Goal: Task Accomplishment & Management: Manage account settings

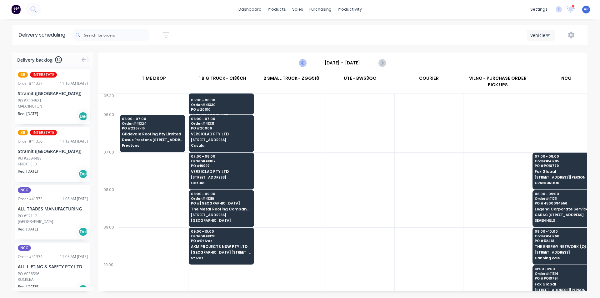
click at [303, 63] on icon "Previous page" at bounding box center [303, 63] width 8 height 8
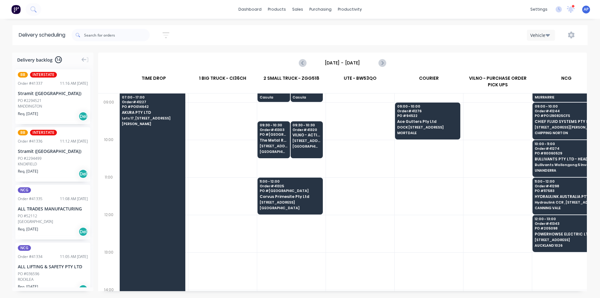
scroll to position [125, 0]
click at [315, 199] on div "11:00 - 12:00 Order # 41325 PO # Little Bay Corvus Primesite Pty Ltd 16 Alkoo A…" at bounding box center [290, 195] width 65 height 35
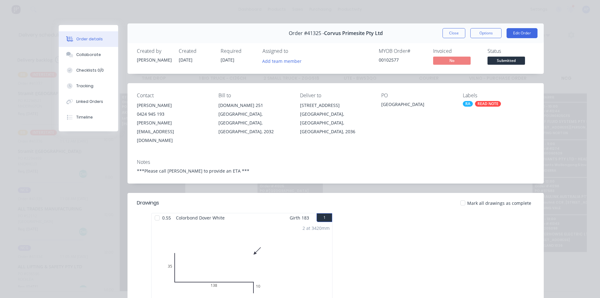
scroll to position [0, 0]
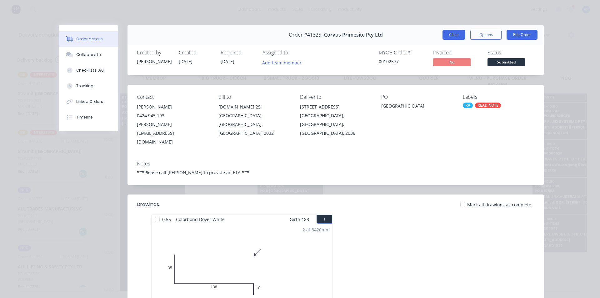
click at [450, 34] on button "Close" at bounding box center [454, 35] width 23 height 10
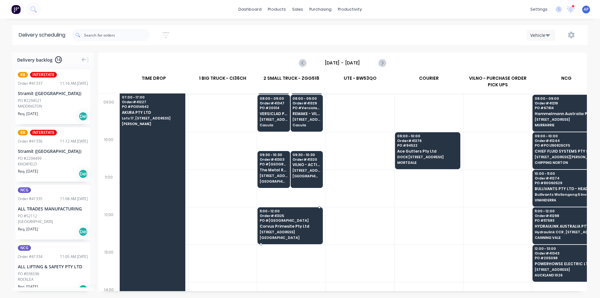
scroll to position [125, 0]
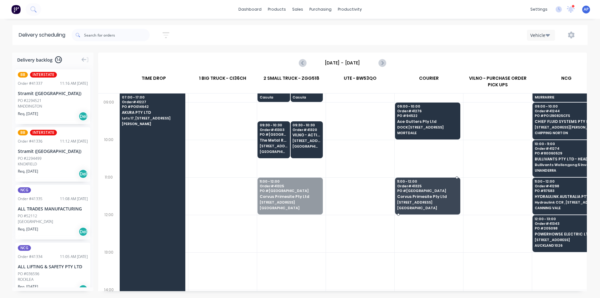
drag, startPoint x: 287, startPoint y: 190, endPoint x: 416, endPoint y: 183, distance: 129.3
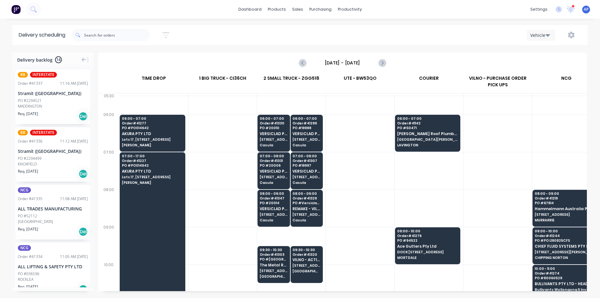
scroll to position [0, 0]
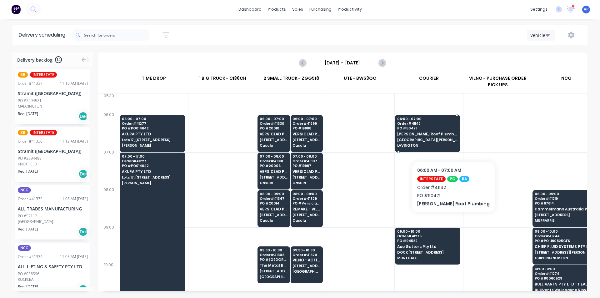
click at [444, 142] on div "06:00 - 07:00 Order # 41142 PO # 50471 Meredith Roof Plumbing 537 DALLINGER ROA…" at bounding box center [427, 132] width 65 height 35
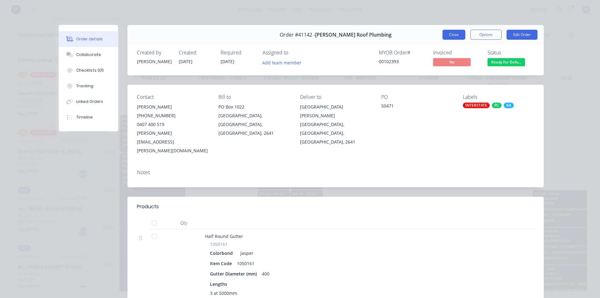
click at [450, 37] on button "Close" at bounding box center [454, 35] width 23 height 10
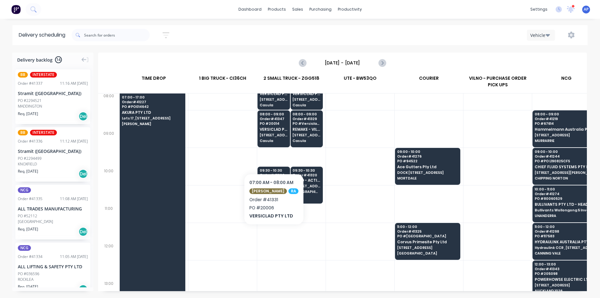
scroll to position [94, 0]
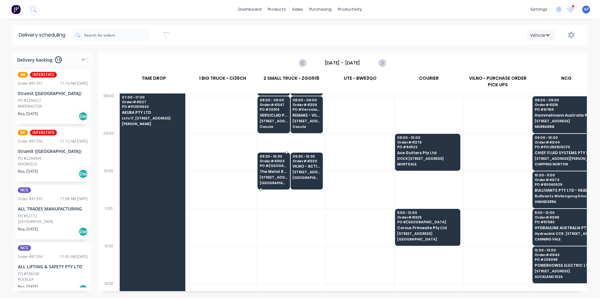
click at [278, 177] on span "23 Mars St" at bounding box center [274, 177] width 28 height 4
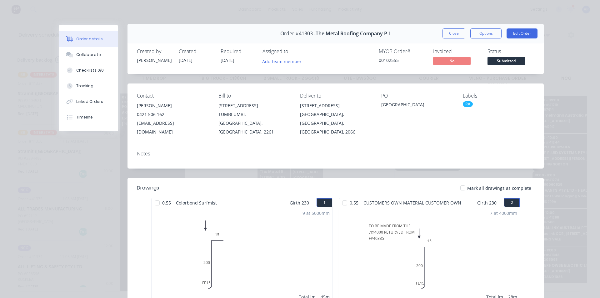
scroll to position [0, 0]
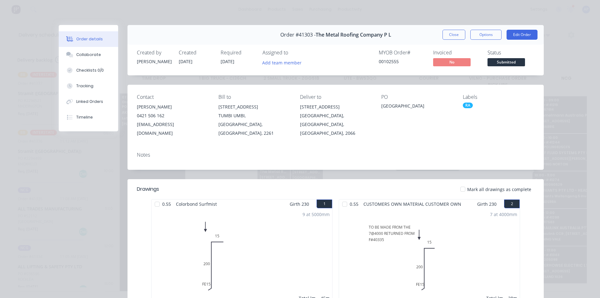
click at [447, 32] on button "Close" at bounding box center [454, 35] width 23 height 10
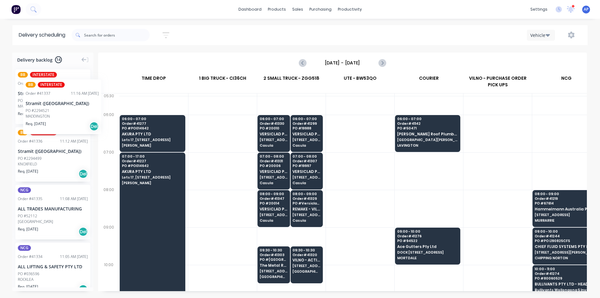
drag, startPoint x: 30, startPoint y: 89, endPoint x: 23, endPoint y: 73, distance: 16.8
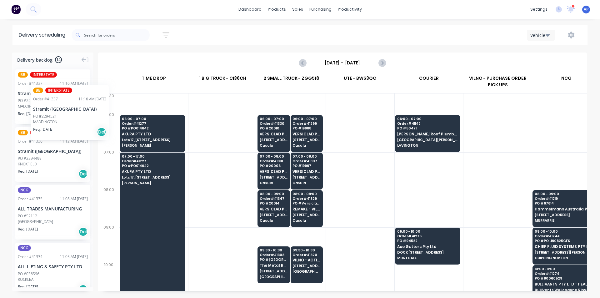
drag, startPoint x: 31, startPoint y: 93, endPoint x: 31, endPoint y: 80, distance: 12.8
click at [384, 61] on icon "Next page" at bounding box center [382, 63] width 8 height 8
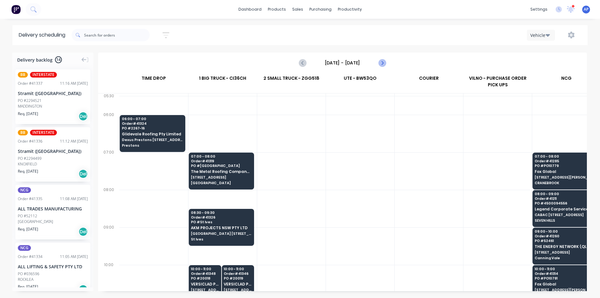
click at [384, 62] on icon "Next page" at bounding box center [382, 63] width 8 height 8
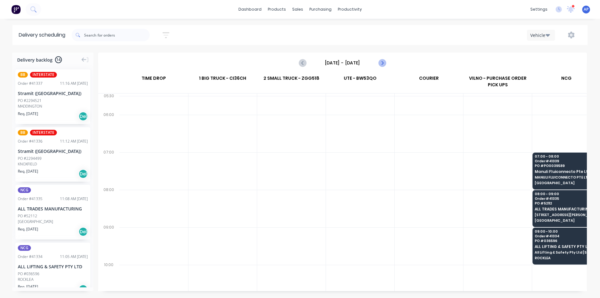
click at [384, 62] on icon "Next page" at bounding box center [382, 63] width 8 height 8
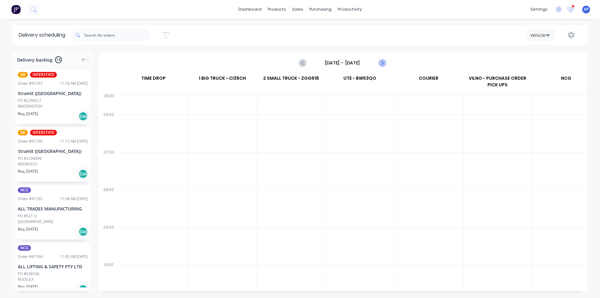
scroll to position [0, 0]
click at [384, 62] on icon "Next page" at bounding box center [382, 63] width 8 height 8
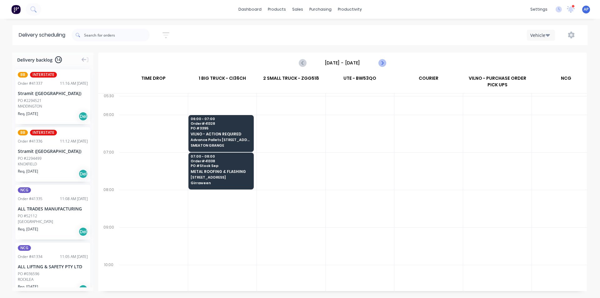
click at [385, 62] on icon "Next page" at bounding box center [382, 63] width 8 height 8
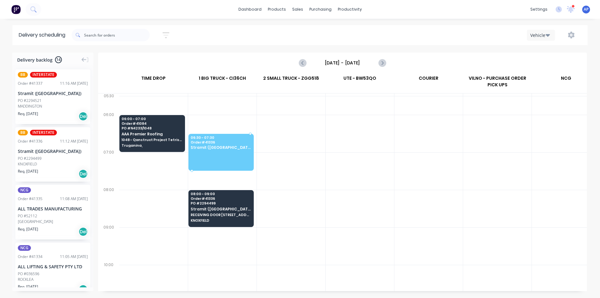
drag, startPoint x: 35, startPoint y: 151, endPoint x: 224, endPoint y: 149, distance: 188.5
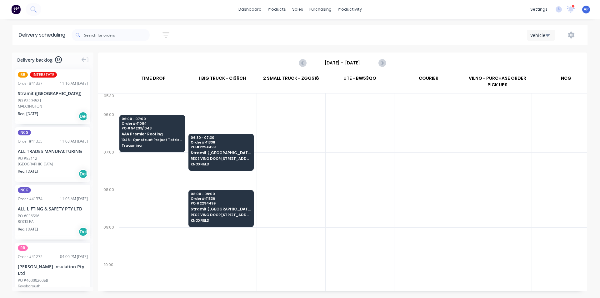
click at [374, 63] on div "Tuesday - 02/09/25" at bounding box center [342, 63] width 86 height 10
click at [382, 63] on icon "Next page" at bounding box center [382, 63] width 8 height 8
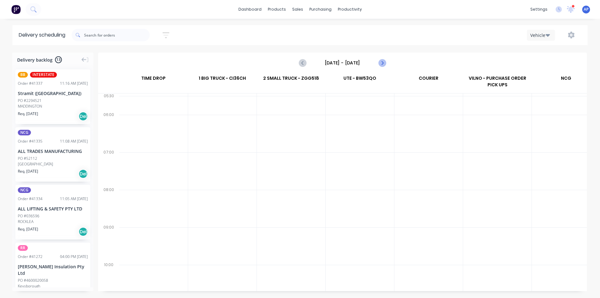
click at [385, 63] on icon "Next page" at bounding box center [382, 63] width 8 height 8
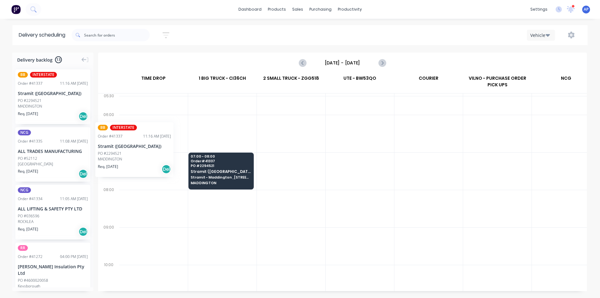
scroll to position [0, 0]
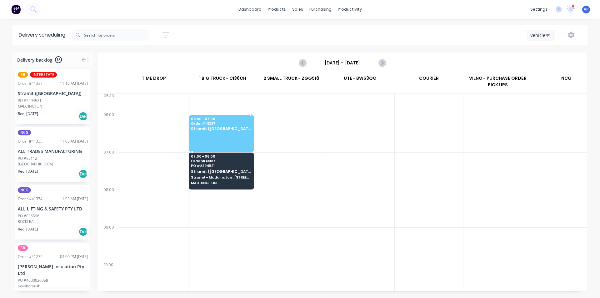
drag, startPoint x: 27, startPoint y: 96, endPoint x: 209, endPoint y: 131, distance: 185.5
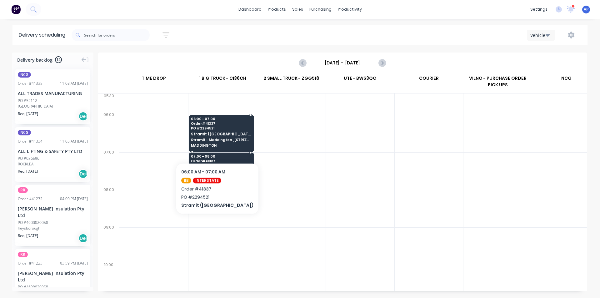
drag, startPoint x: 206, startPoint y: 156, endPoint x: 229, endPoint y: 171, distance: 28.3
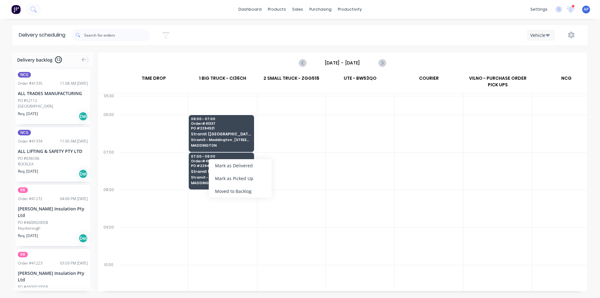
click at [360, 184] on div at bounding box center [360, 171] width 68 height 38
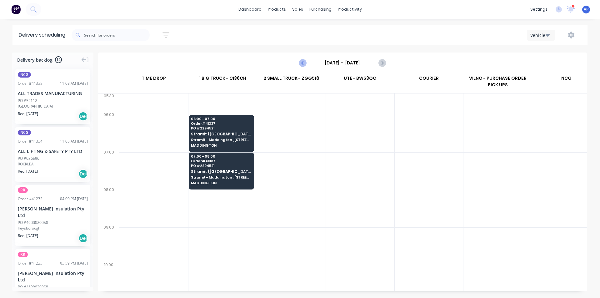
click at [304, 64] on icon "Previous page" at bounding box center [303, 63] width 8 height 8
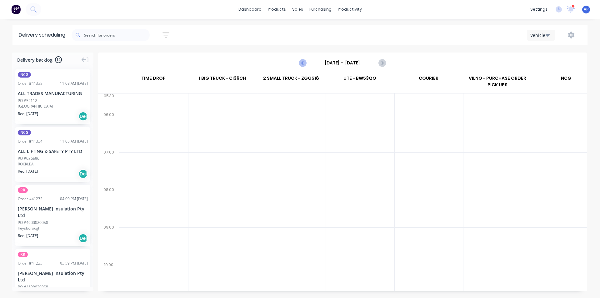
scroll to position [0, 0]
click at [303, 63] on icon "Previous page" at bounding box center [303, 63] width 8 height 8
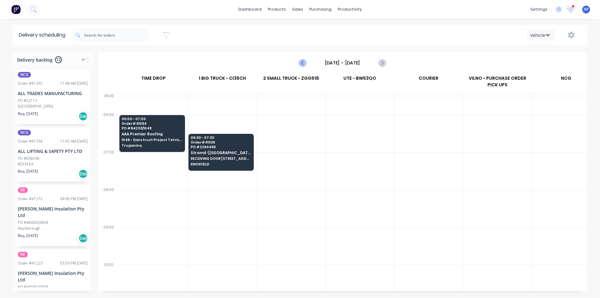
click at [303, 63] on icon "Previous page" at bounding box center [303, 63] width 8 height 8
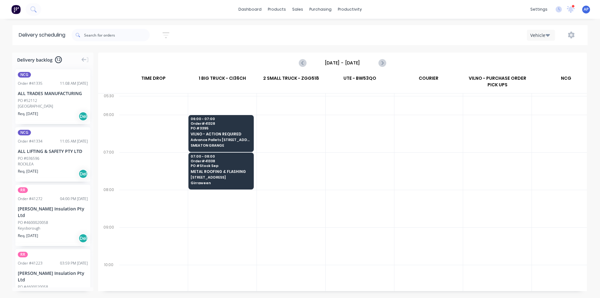
click at [336, 62] on input "Monday - 01/09/25" at bounding box center [343, 62] width 62 height 9
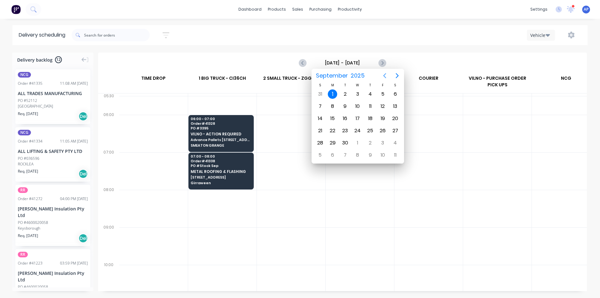
click at [386, 69] on button "Previous page" at bounding box center [385, 75] width 13 height 13
click at [356, 144] on div "27" at bounding box center [357, 142] width 9 height 9
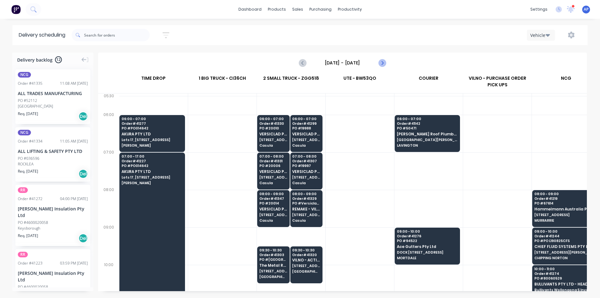
click at [383, 65] on icon "Next page" at bounding box center [382, 63] width 8 height 8
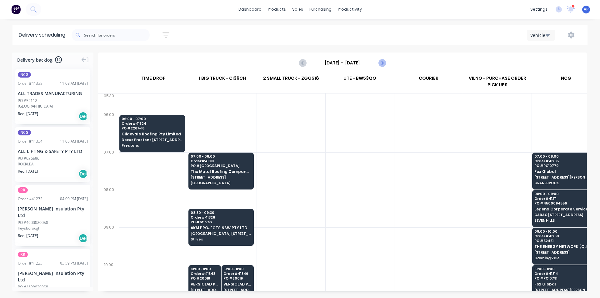
click at [384, 64] on icon "Next page" at bounding box center [382, 63] width 8 height 8
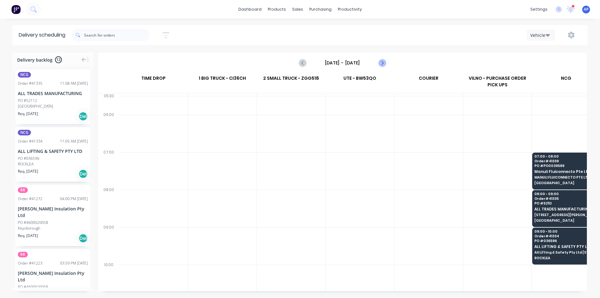
click at [384, 65] on icon "Next page" at bounding box center [382, 63] width 8 height 8
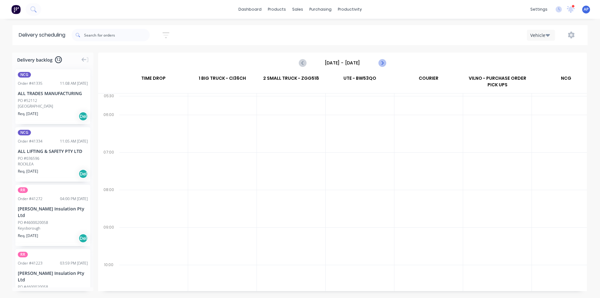
click at [383, 65] on icon "Next page" at bounding box center [382, 63] width 8 height 8
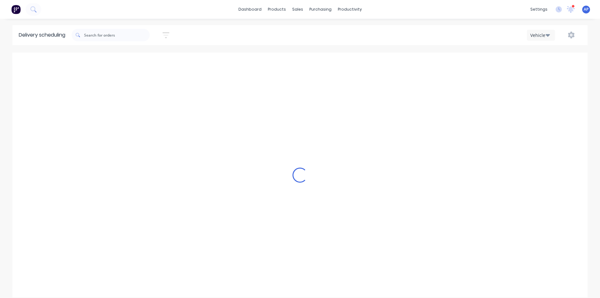
click at [383, 65] on icon "Next page" at bounding box center [382, 63] width 8 height 8
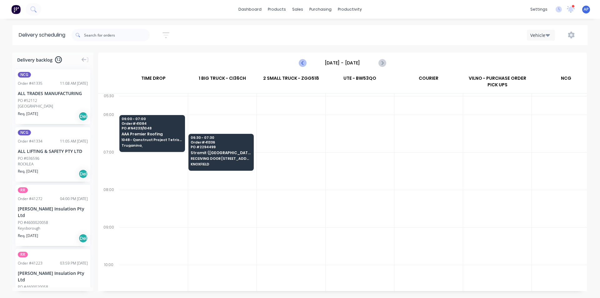
click at [302, 67] on button "Previous page" at bounding box center [303, 63] width 13 height 13
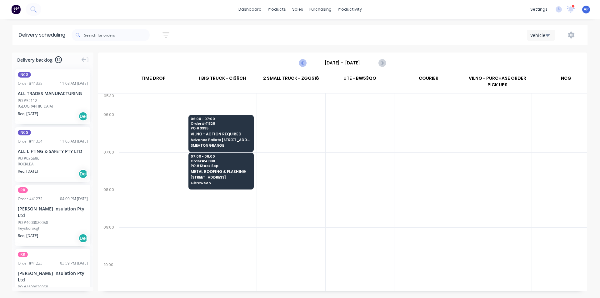
click at [303, 65] on icon "Previous page" at bounding box center [303, 63] width 8 height 8
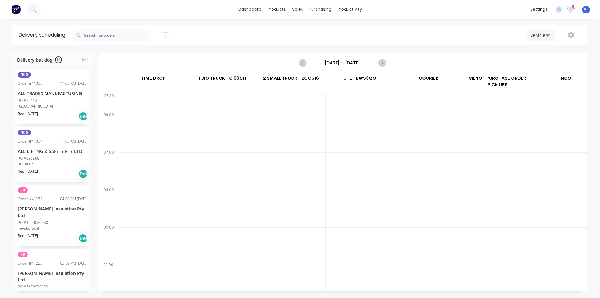
click at [340, 64] on input "Sunday - 31/08/25" at bounding box center [343, 62] width 62 height 9
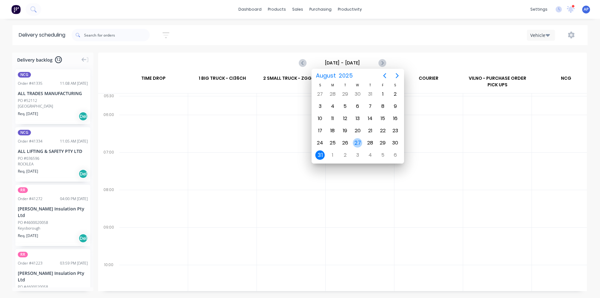
click at [360, 142] on div "27" at bounding box center [357, 142] width 9 height 9
type input "Wednesday - 27/08/25"
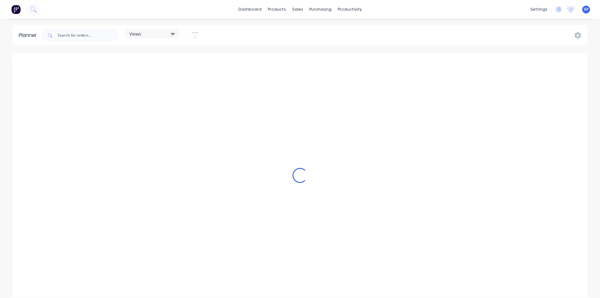
scroll to position [0, 701]
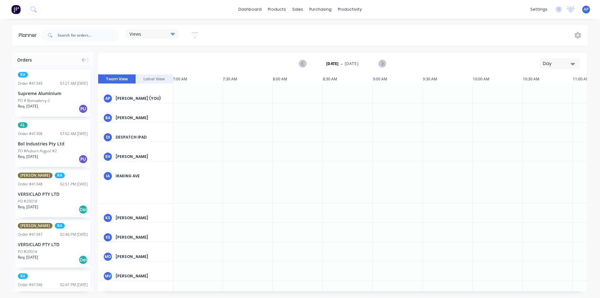
click at [551, 65] on div "Day" at bounding box center [557, 63] width 29 height 7
click at [531, 96] on div "Week" at bounding box center [549, 93] width 62 height 13
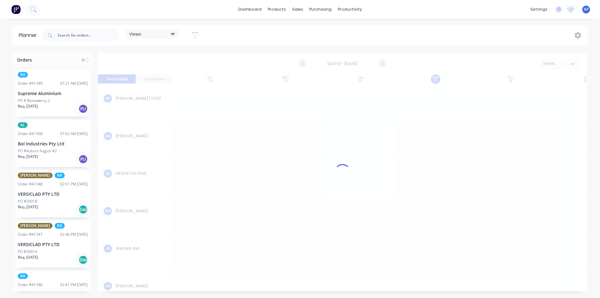
scroll to position [0, 0]
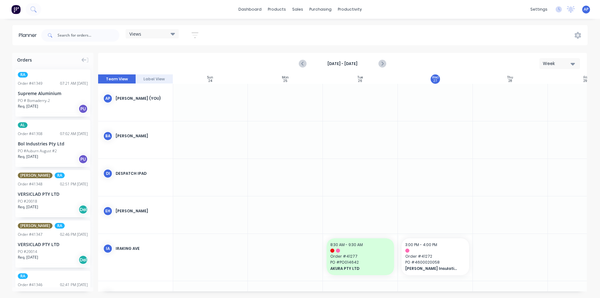
click at [199, 39] on icon "button" at bounding box center [195, 35] width 7 height 8
click at [176, 56] on div "Show/Hide users" at bounding box center [161, 58] width 43 height 7
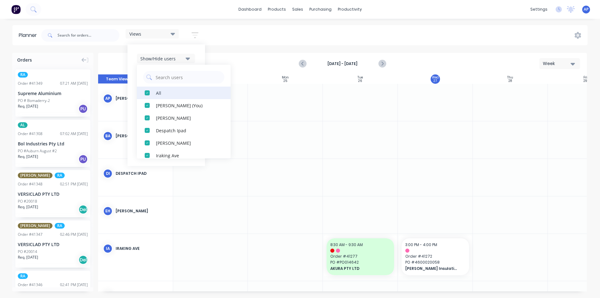
click at [149, 94] on div "button" at bounding box center [147, 93] width 13 height 13
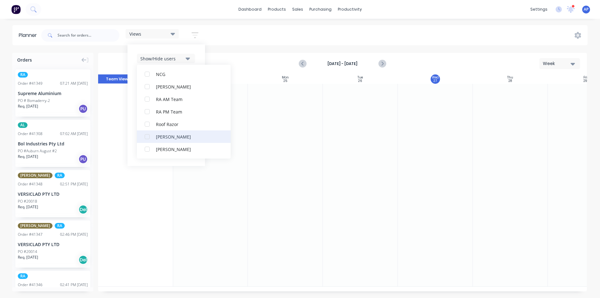
scroll to position [188, 0]
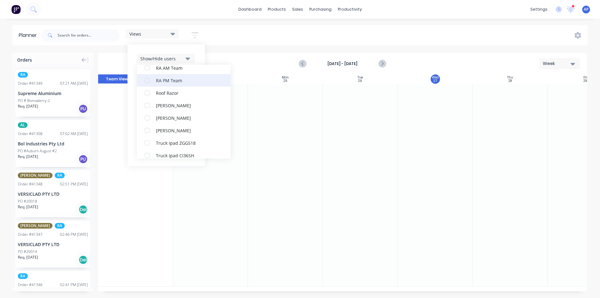
click at [173, 79] on div "RA PM Team" at bounding box center [187, 80] width 63 height 7
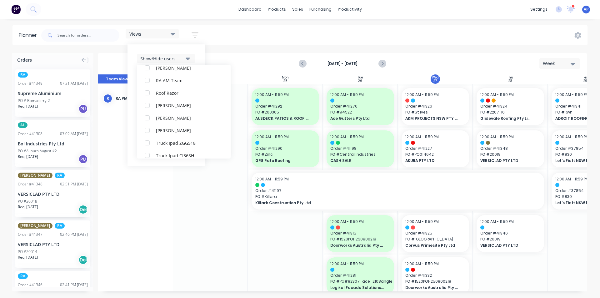
scroll to position [25, 0]
click at [196, 51] on div "Show/Hide users All RA PM Team [PERSON_NAME] (You) [PERSON_NAME] Despatch Ipad …" at bounding box center [167, 105] width 78 height 122
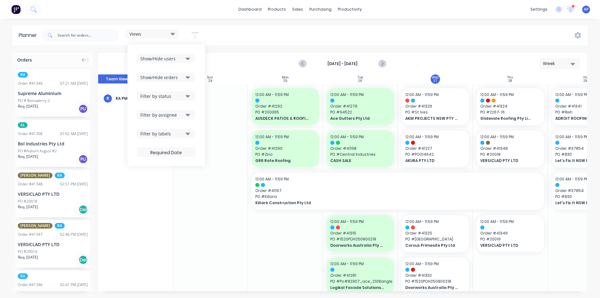
click at [181, 78] on div "Show/Hide orders" at bounding box center [161, 77] width 43 height 7
drag, startPoint x: 170, startPoint y: 90, endPoint x: 170, endPoint y: 95, distance: 5.3
click at [170, 90] on div "All" at bounding box center [187, 92] width 63 height 7
click at [167, 123] on button "Unscheduled" at bounding box center [184, 118] width 94 height 13
click at [199, 68] on div "Show/Hide users Show/Hide orders All Scheduled Unscheduled Filter by status Fil…" at bounding box center [167, 105] width 78 height 122
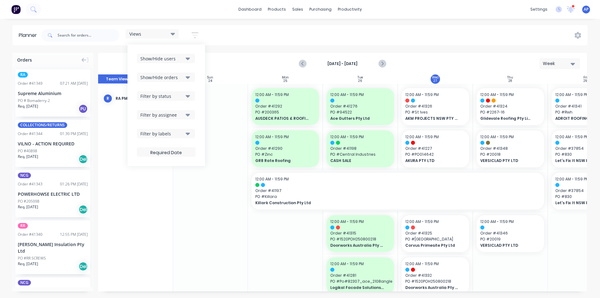
click at [174, 94] on div "Filter by status" at bounding box center [161, 96] width 43 height 7
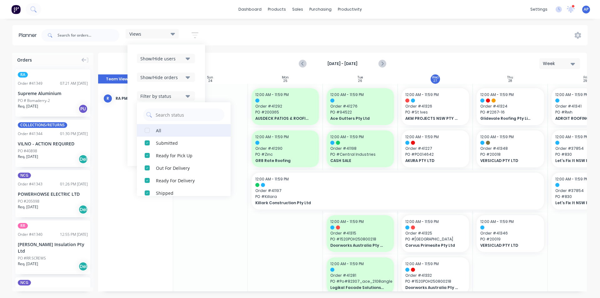
click at [154, 129] on button "All" at bounding box center [184, 130] width 94 height 13
click at [196, 81] on div "Show/Hide users Show/Hide orders Filter by status All Draft Quote Archived Deli…" at bounding box center [167, 105] width 78 height 122
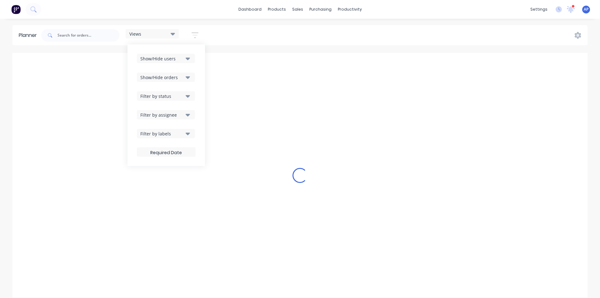
click at [175, 119] on div "Show/Hide users Show/Hide orders Filter by status Filter by assignee Filter by …" at bounding box center [166, 105] width 59 height 103
click at [177, 116] on div "Filter by assignee" at bounding box center [161, 115] width 43 height 7
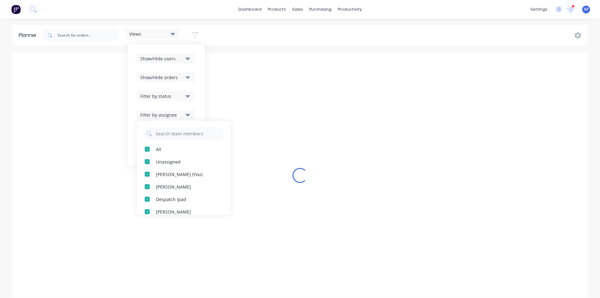
click at [326, 26] on div "Views Save new view None (Default) edit Iraking edit [PERSON_NAME] edit [PERSON…" at bounding box center [314, 35] width 548 height 19
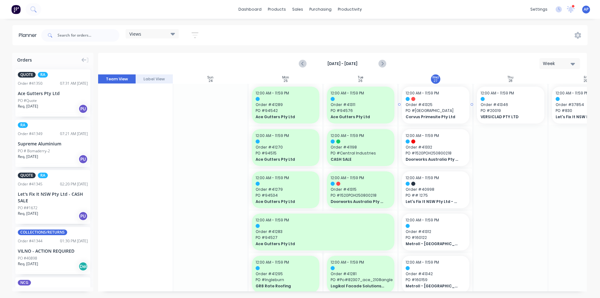
scroll to position [0, 0]
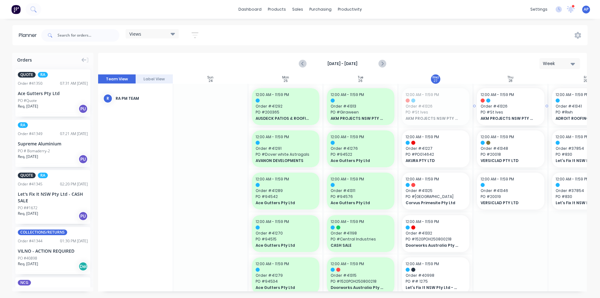
drag, startPoint x: 425, startPoint y: 111, endPoint x: 520, endPoint y: 104, distance: 95.3
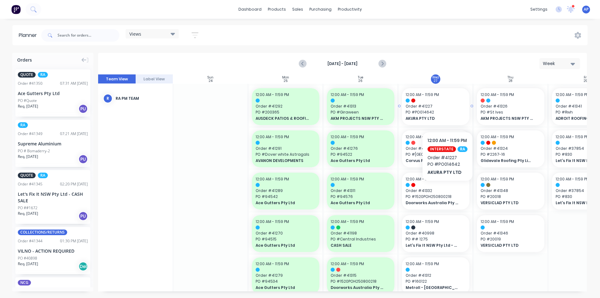
click at [447, 113] on span "PO # PO014642" at bounding box center [436, 112] width 60 height 6
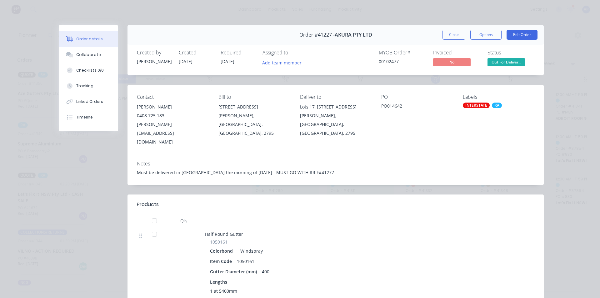
click at [447, 40] on div "Order #41227 - AKURA PTY LTD Close Options Edit Order" at bounding box center [336, 35] width 416 height 20
click at [449, 37] on button "Close" at bounding box center [454, 35] width 23 height 10
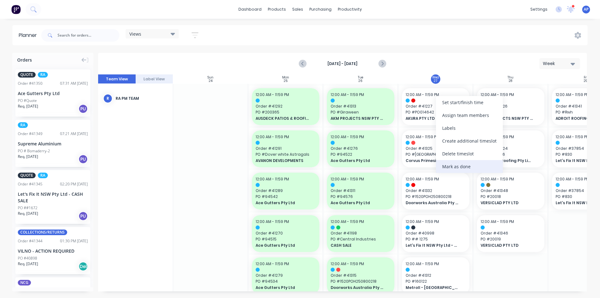
click at [456, 166] on div "Mark as done" at bounding box center [469, 166] width 67 height 13
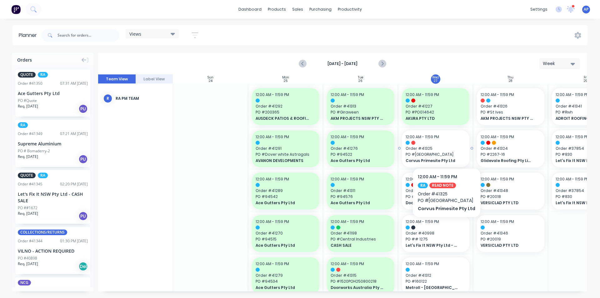
click at [445, 149] on span "Order # 41325" at bounding box center [436, 149] width 60 height 6
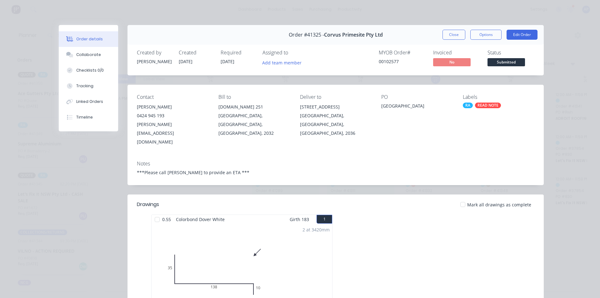
click at [447, 34] on button "Close" at bounding box center [454, 35] width 23 height 10
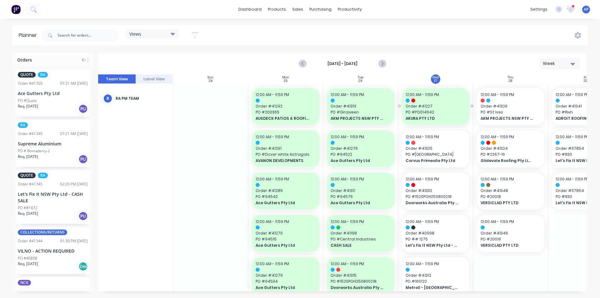
click at [436, 111] on span "PO # PO014642" at bounding box center [436, 112] width 60 height 6
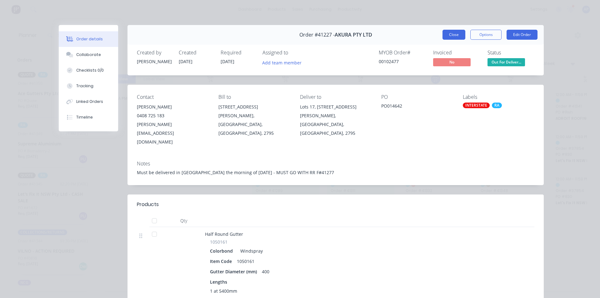
click at [453, 32] on button "Close" at bounding box center [454, 35] width 23 height 10
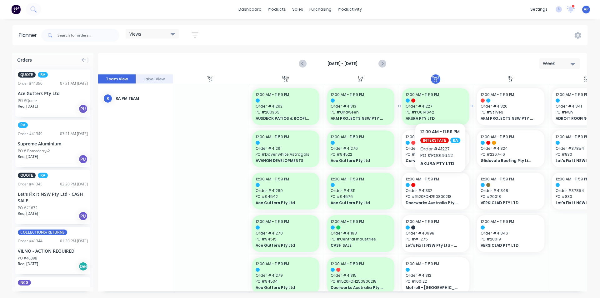
click at [440, 103] on div "12:00 AM - 11:59 PM Order # 41227 PO # PO014642 AKURA PTY LTD" at bounding box center [436, 106] width 68 height 37
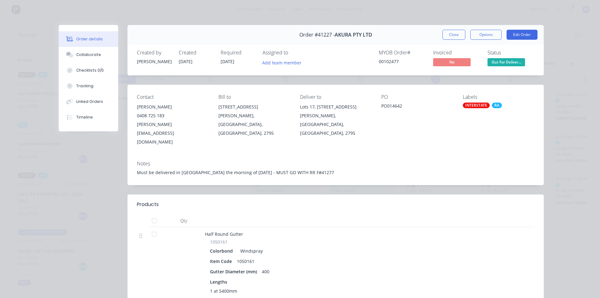
drag, startPoint x: 444, startPoint y: 35, endPoint x: 417, endPoint y: 61, distance: 37.4
click at [444, 33] on button "Close" at bounding box center [454, 35] width 23 height 10
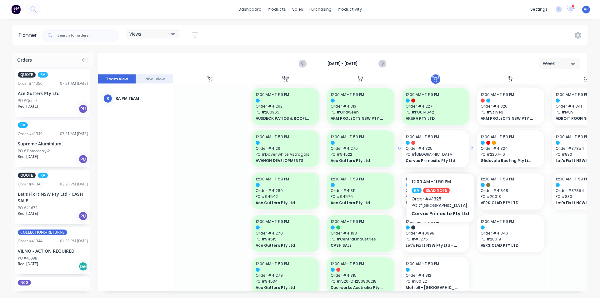
click at [439, 154] on span "PO # [GEOGRAPHIC_DATA]" at bounding box center [436, 155] width 60 height 6
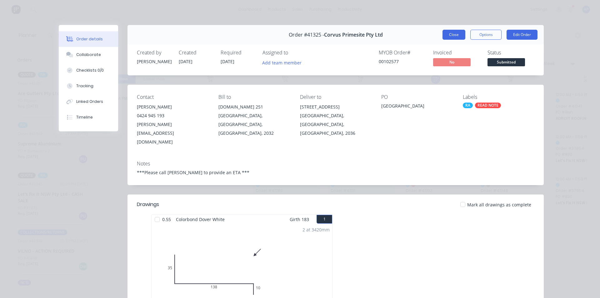
click at [459, 33] on button "Close" at bounding box center [454, 35] width 23 height 10
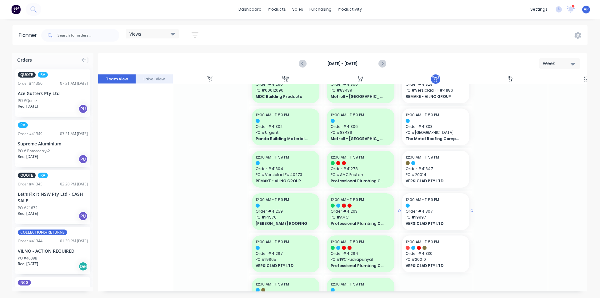
scroll to position [500, 0]
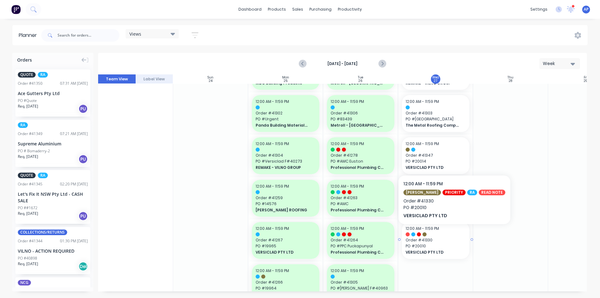
click at [448, 234] on div at bounding box center [436, 234] width 60 height 4
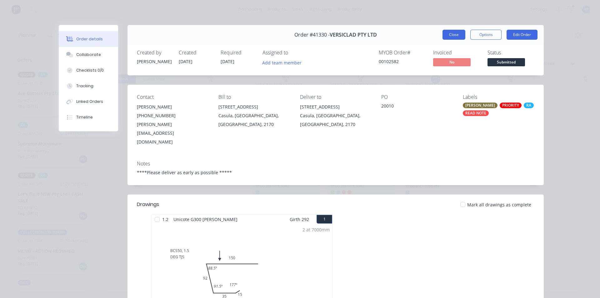
click at [450, 32] on button "Close" at bounding box center [454, 35] width 23 height 10
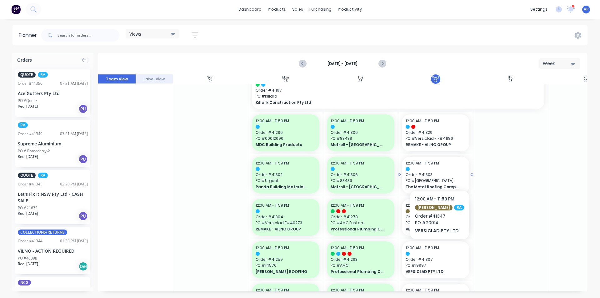
scroll to position [438, 0]
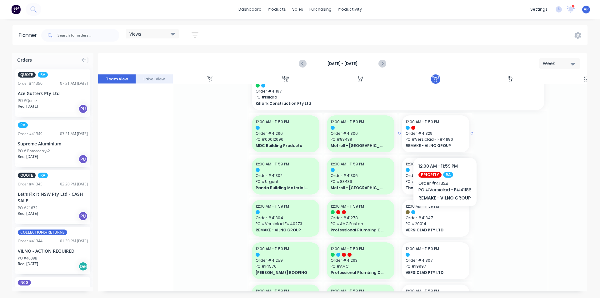
click at [445, 138] on span "PO # Versiclad - F#41186" at bounding box center [436, 140] width 60 height 6
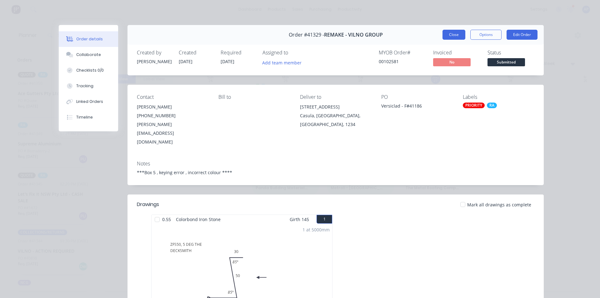
click at [454, 34] on button "Close" at bounding box center [454, 35] width 23 height 10
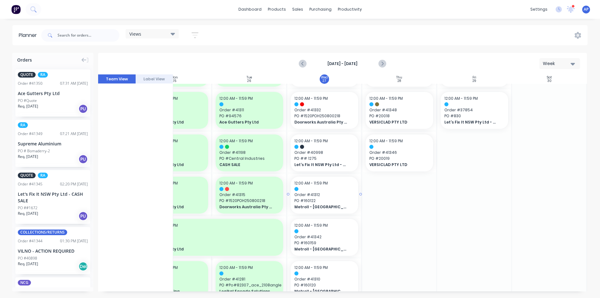
scroll to position [63, 114]
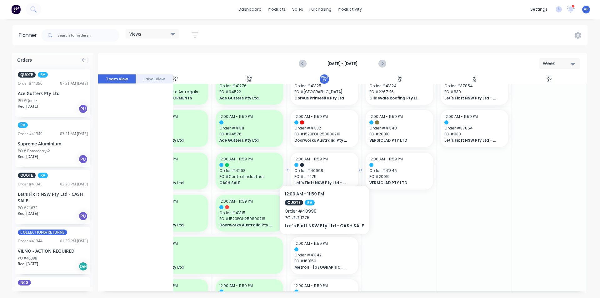
click at [322, 166] on div at bounding box center [324, 165] width 60 height 4
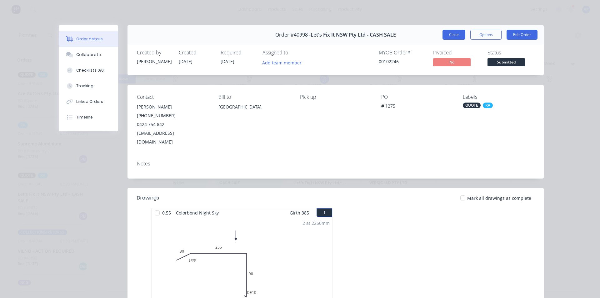
click at [452, 36] on button "Close" at bounding box center [454, 35] width 23 height 10
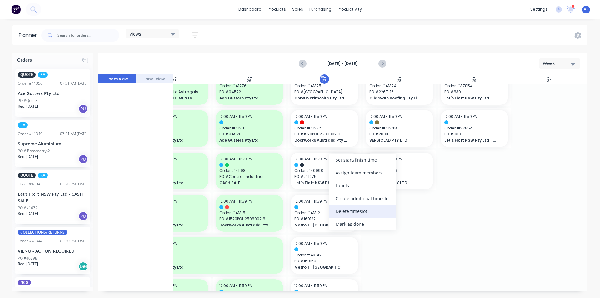
click at [353, 212] on div "Delete timeslot" at bounding box center [362, 211] width 67 height 13
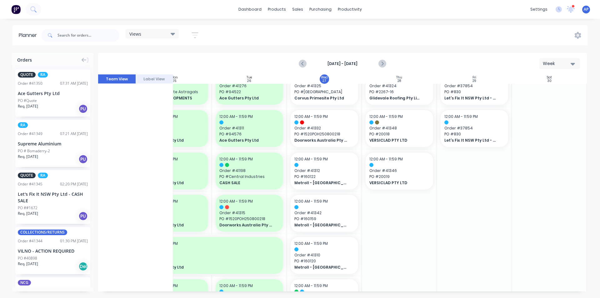
drag, startPoint x: 35, startPoint y: 143, endPoint x: 298, endPoint y: 117, distance: 263.8
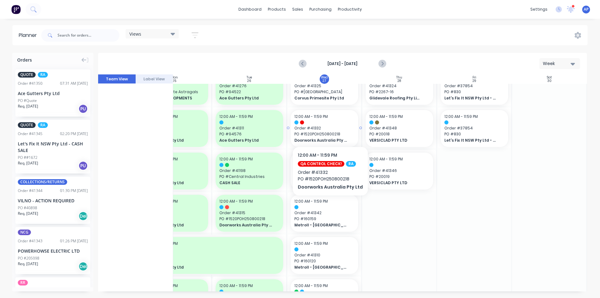
click at [328, 127] on span "Order # 41332" at bounding box center [324, 128] width 60 height 6
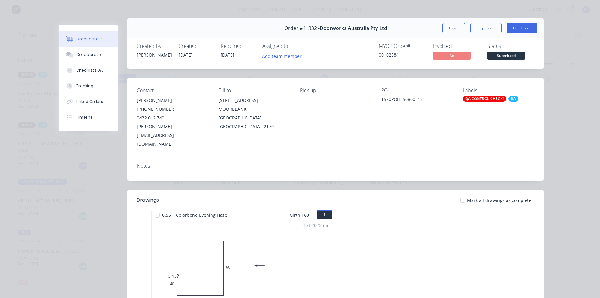
scroll to position [0, 0]
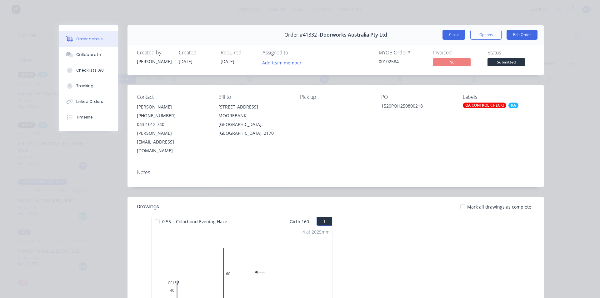
click at [450, 36] on button "Close" at bounding box center [454, 35] width 23 height 10
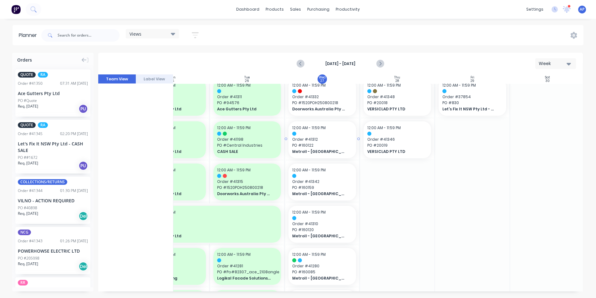
scroll to position [0, 114]
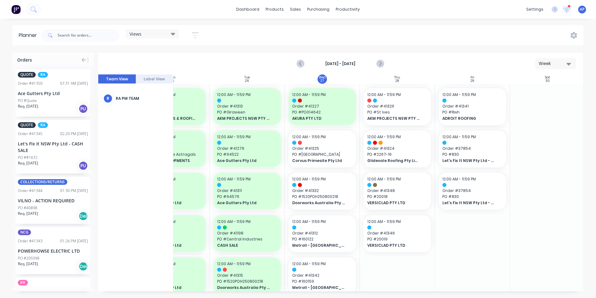
click at [197, 35] on icon "button" at bounding box center [195, 35] width 5 height 1
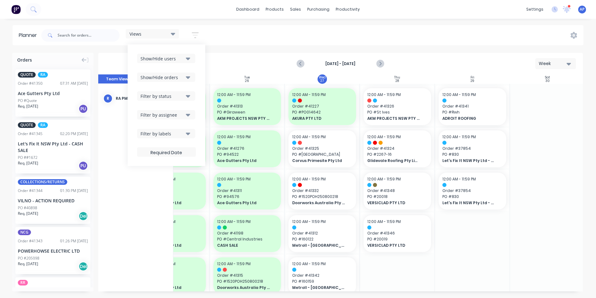
click at [191, 63] on button "Show/Hide users" at bounding box center [166, 58] width 58 height 9
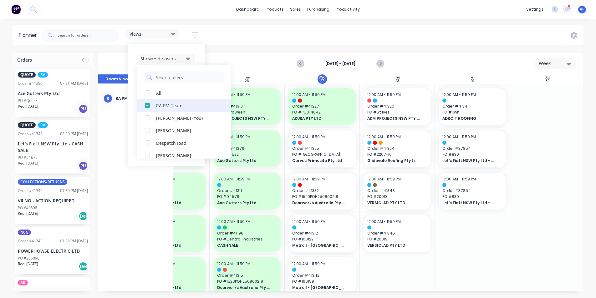
click at [152, 107] on div "button" at bounding box center [147, 105] width 13 height 13
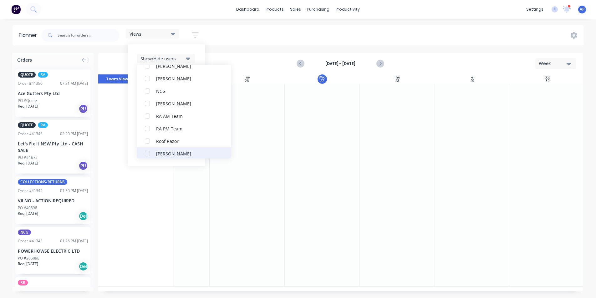
scroll to position [156, 0]
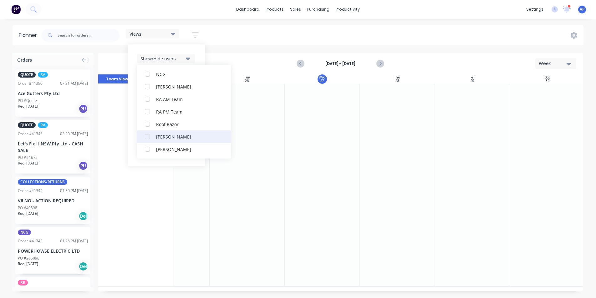
click at [170, 141] on button "[PERSON_NAME]" at bounding box center [184, 136] width 94 height 13
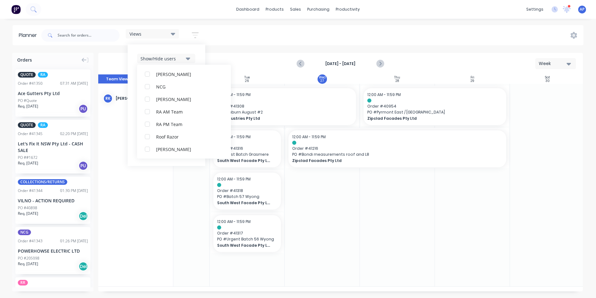
scroll to position [0, 0]
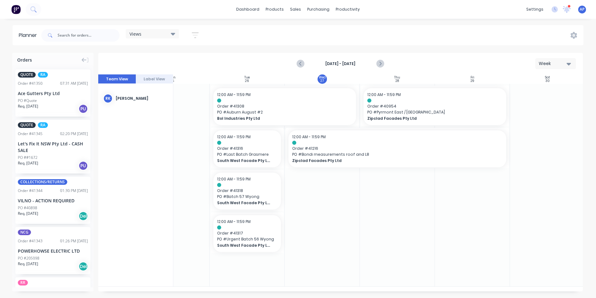
click at [279, 28] on div "Views Save new view None (Default) edit Iraking edit [PERSON_NAME] edit [PERSON…" at bounding box center [311, 35] width 543 height 19
click at [274, 102] on div at bounding box center [284, 100] width 135 height 4
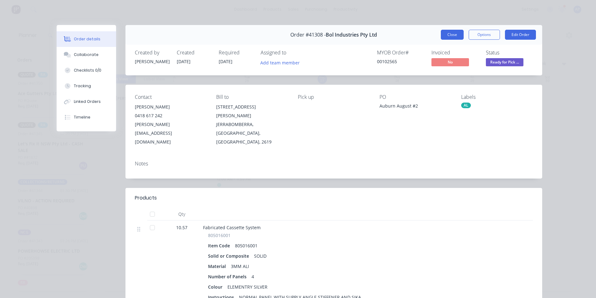
click at [444, 33] on button "Close" at bounding box center [451, 35] width 23 height 10
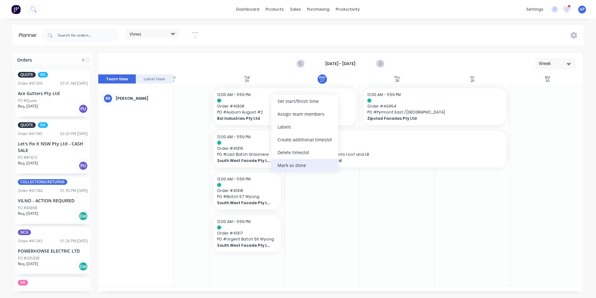
click at [299, 168] on div "Mark as done" at bounding box center [304, 165] width 67 height 13
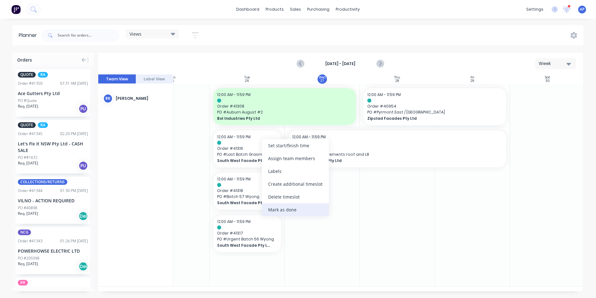
click at [269, 206] on div "Mark as done" at bounding box center [295, 209] width 67 height 13
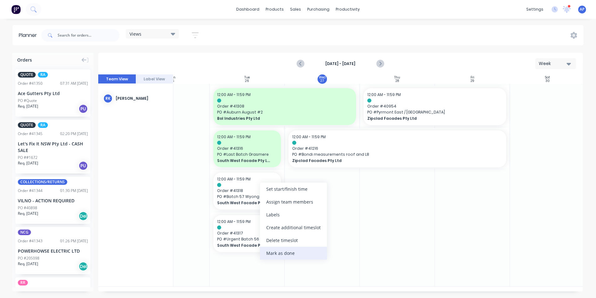
click at [268, 258] on div "Mark as done" at bounding box center [293, 253] width 67 height 13
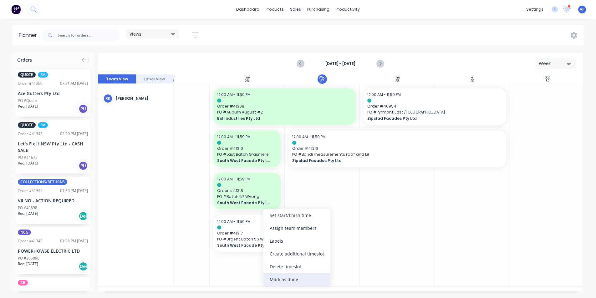
click at [272, 277] on div "Mark as done" at bounding box center [296, 279] width 67 height 13
